Goal: Information Seeking & Learning: Learn about a topic

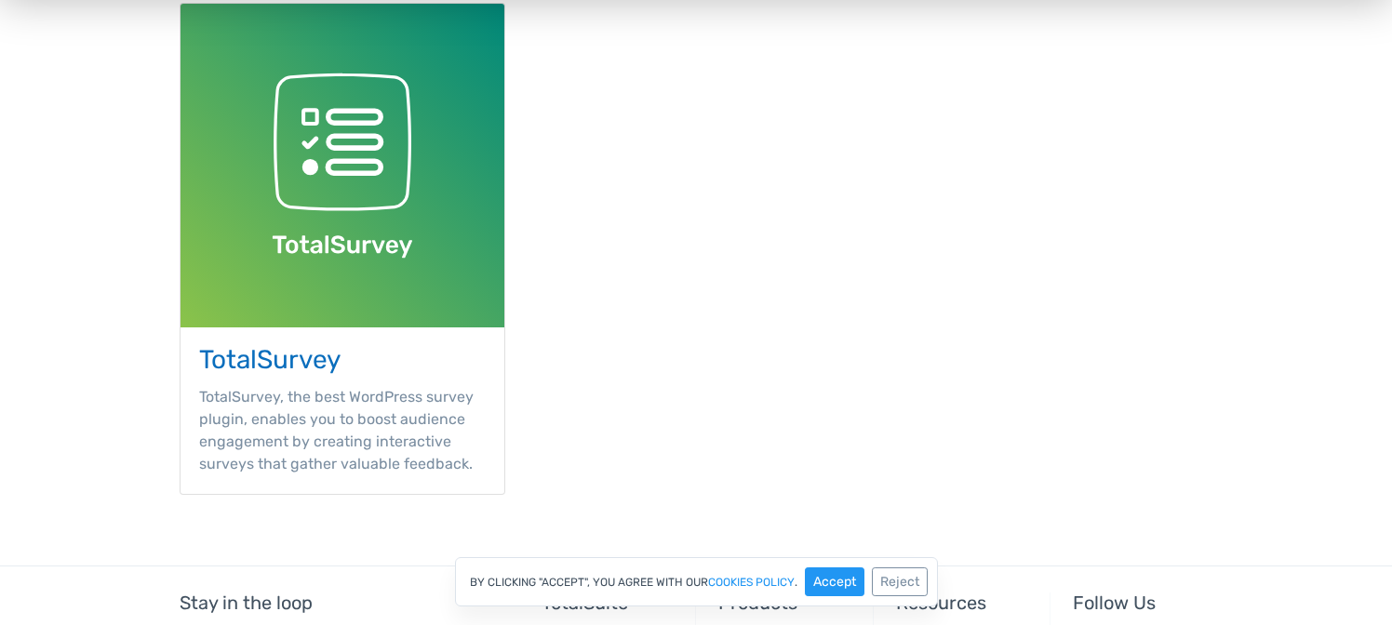
scroll to position [843, 0]
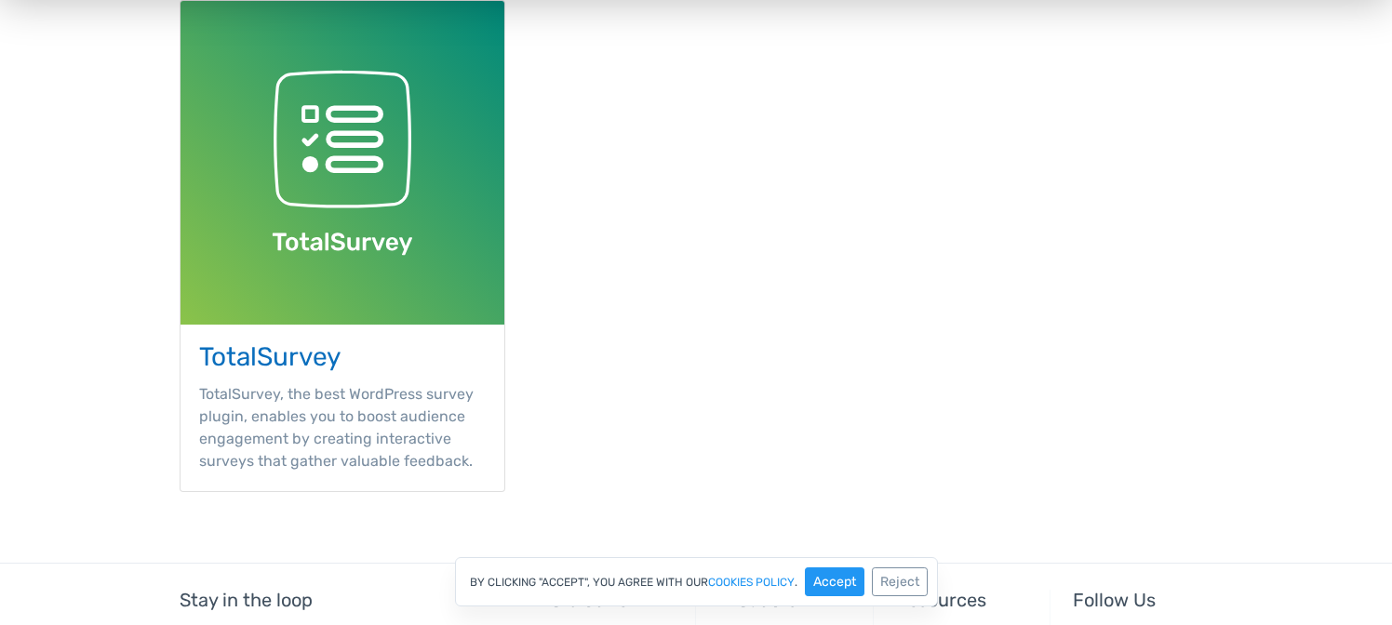
click at [307, 358] on h3 "TotalSurvey" at bounding box center [342, 357] width 287 height 29
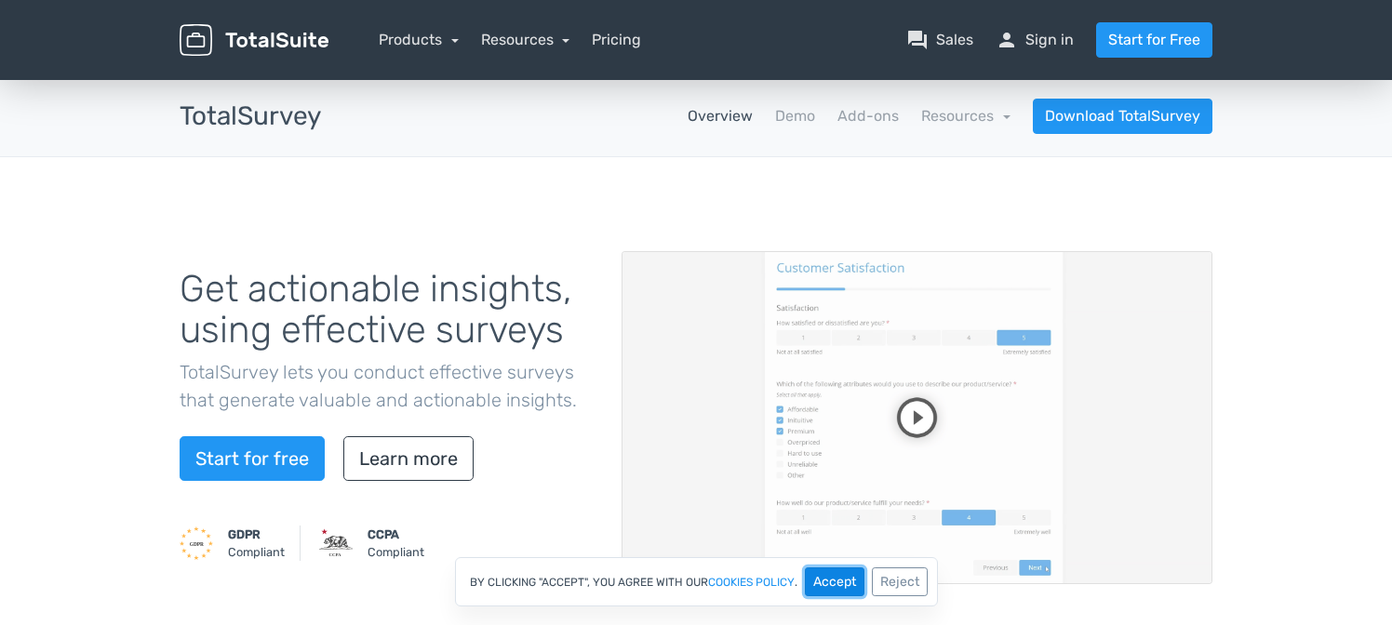
click at [832, 580] on button "Accept" at bounding box center [835, 582] width 60 height 29
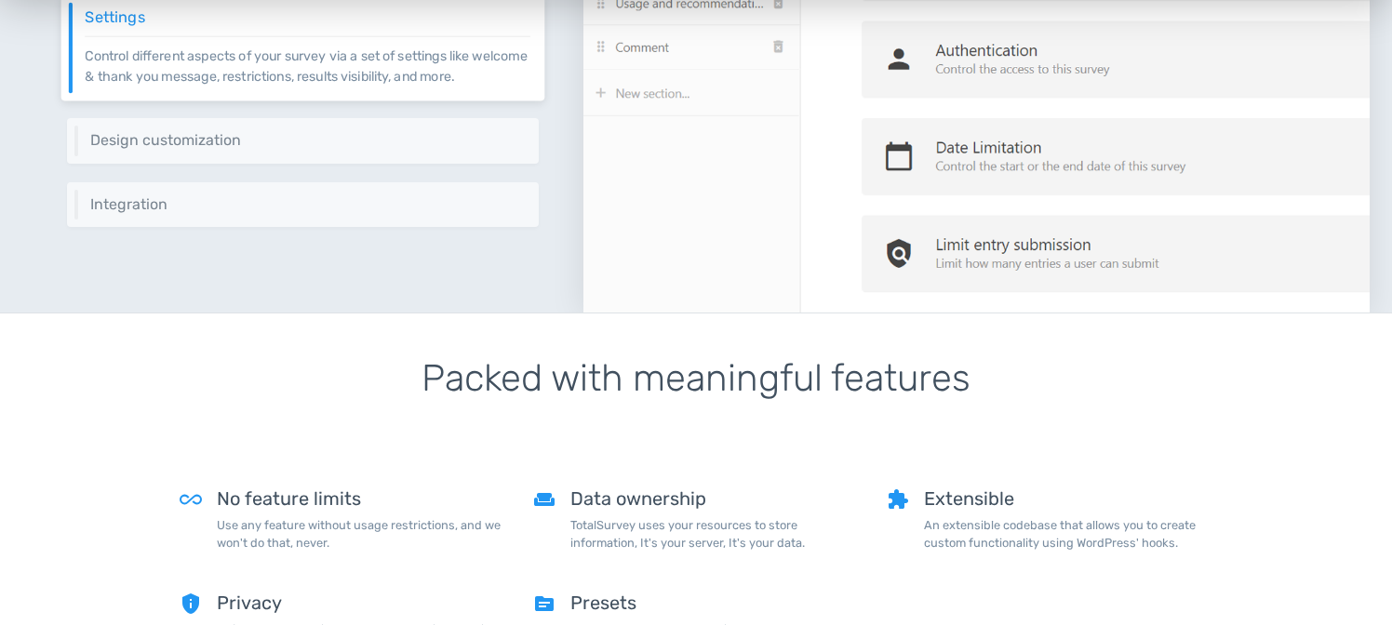
scroll to position [656, 0]
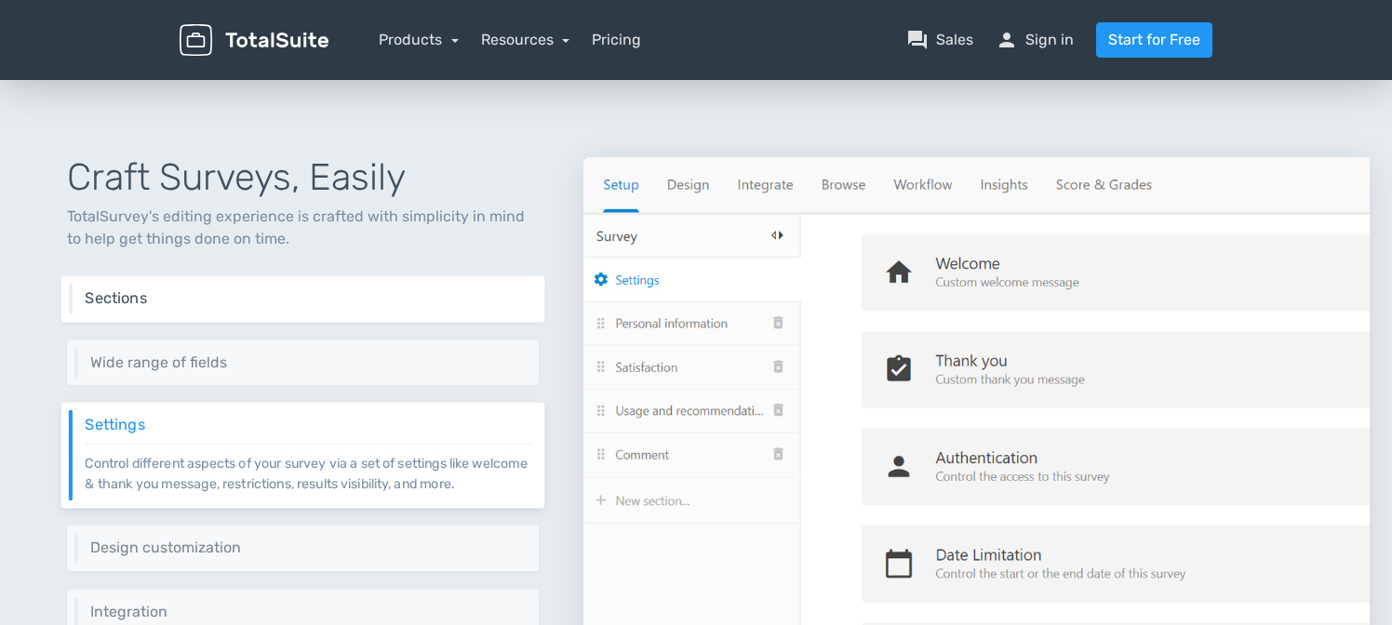
click at [284, 315] on div "Sections Sections are a great way to group related questions. You can also use …" at bounding box center [303, 299] width 484 height 47
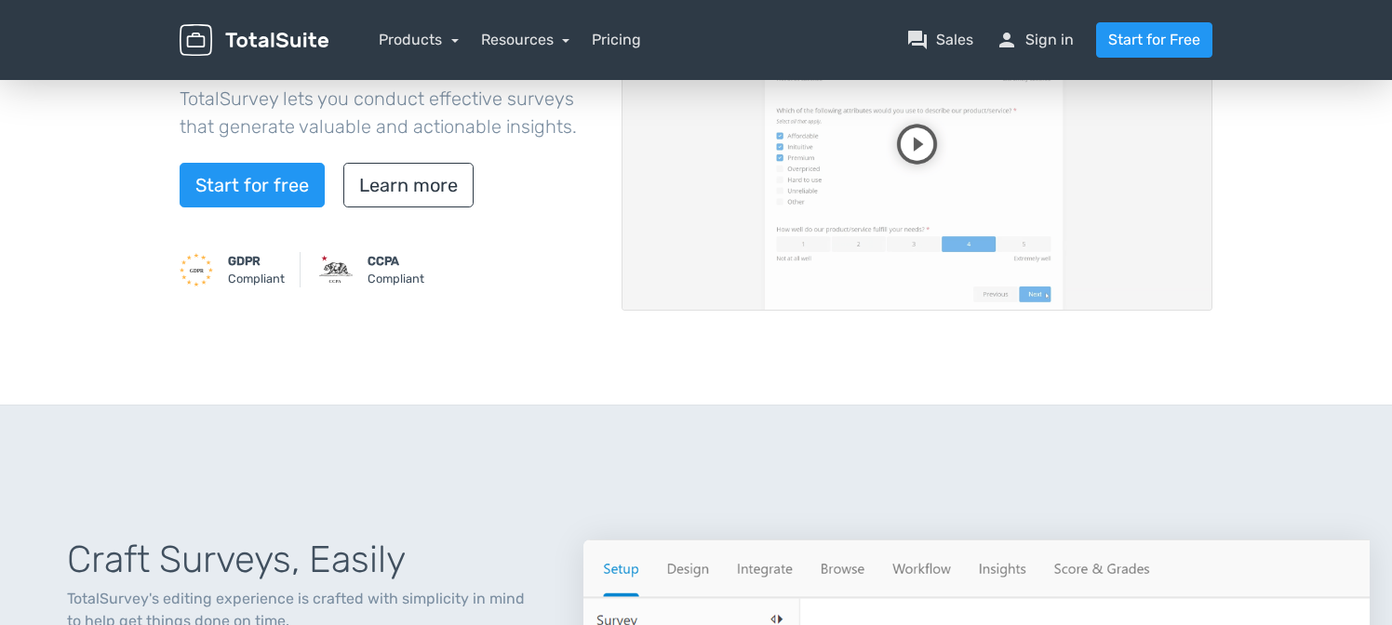
scroll to position [47, 0]
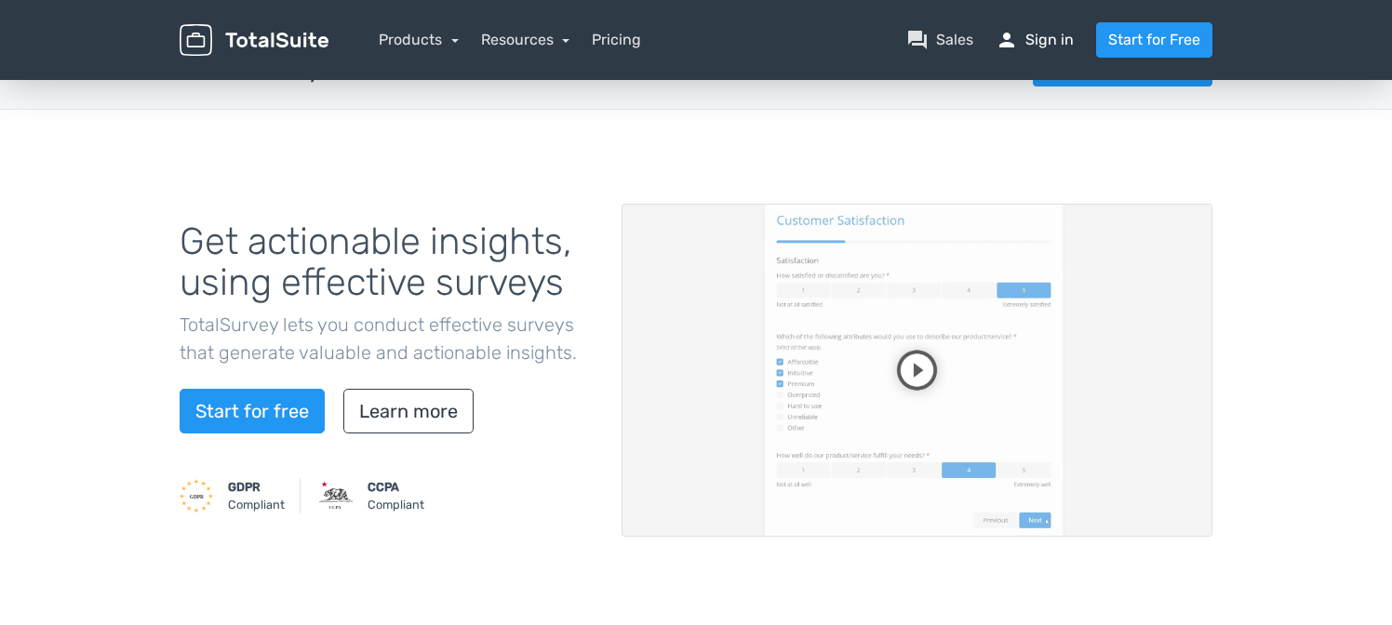
click at [1018, 34] on span "person" at bounding box center [1007, 40] width 22 height 22
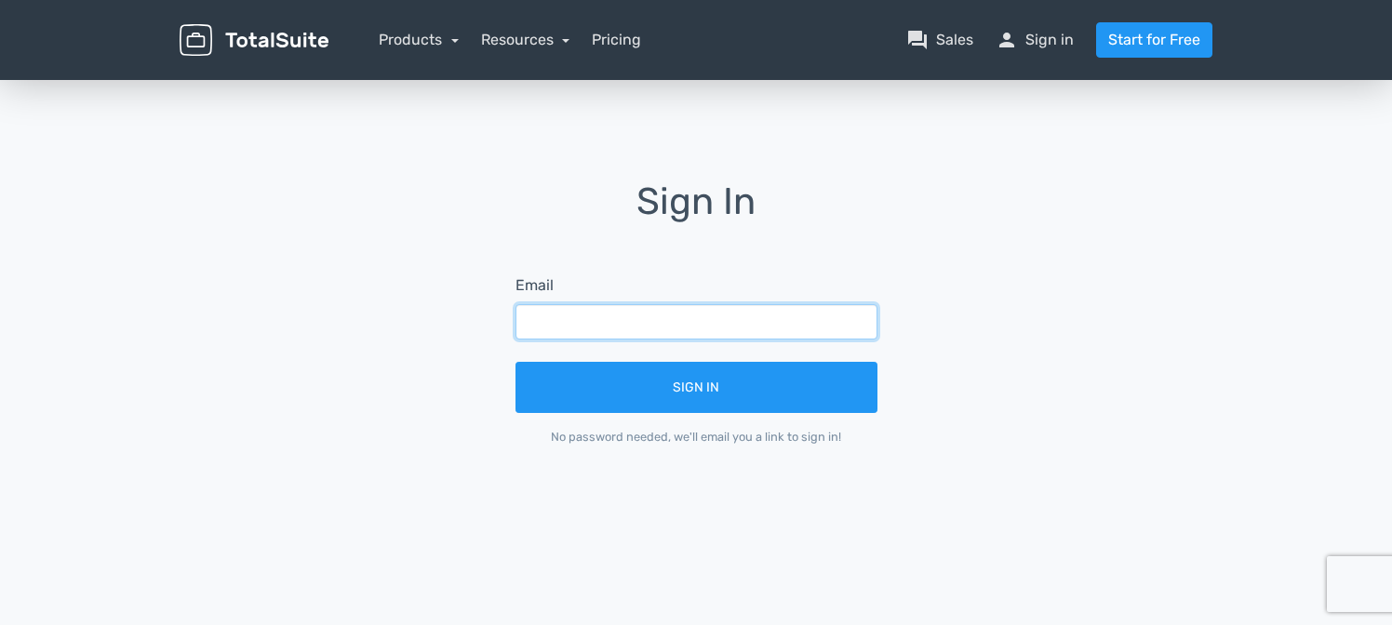
click at [659, 324] on input "text" at bounding box center [696, 321] width 362 height 35
